Goal: Task Accomplishment & Management: Complete application form

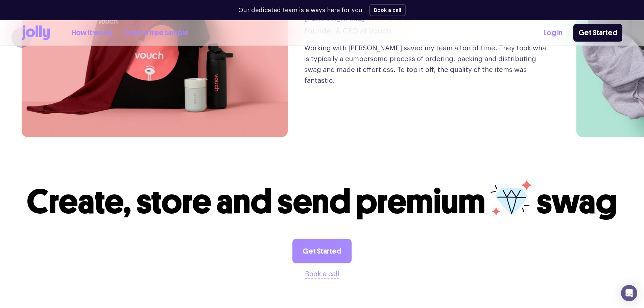
scroll to position [1880, 0]
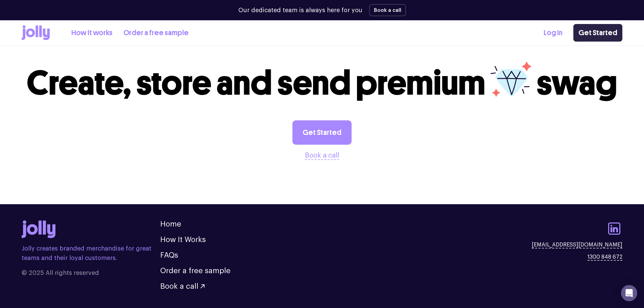
click at [602, 33] on link "Get Started" at bounding box center [597, 33] width 49 height 18
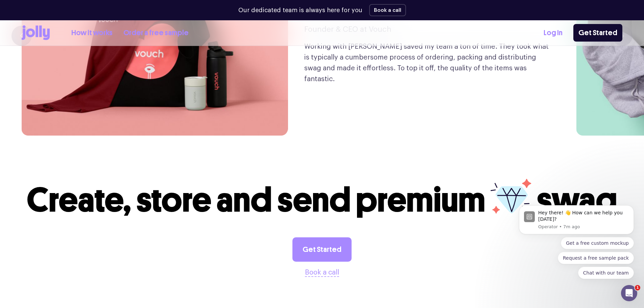
scroll to position [1749, 0]
